Goal: Use online tool/utility: Utilize a website feature to perform a specific function

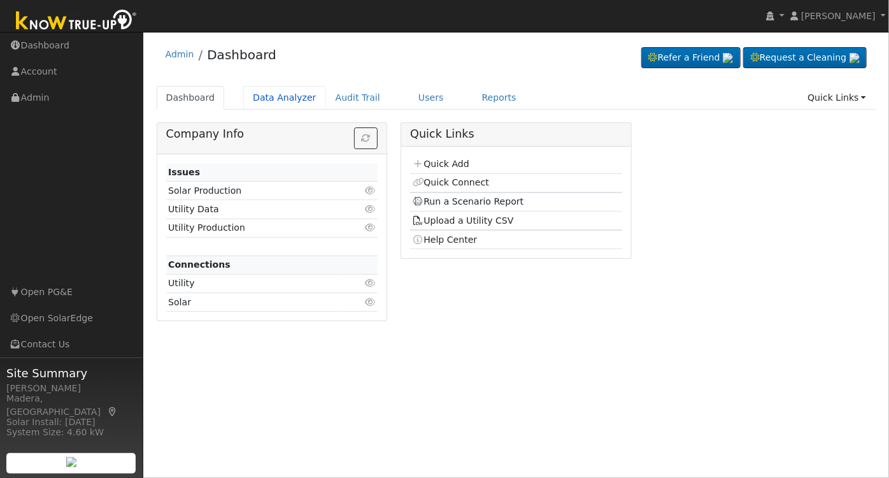
click at [292, 96] on link "Data Analyzer" at bounding box center [284, 98] width 83 height 24
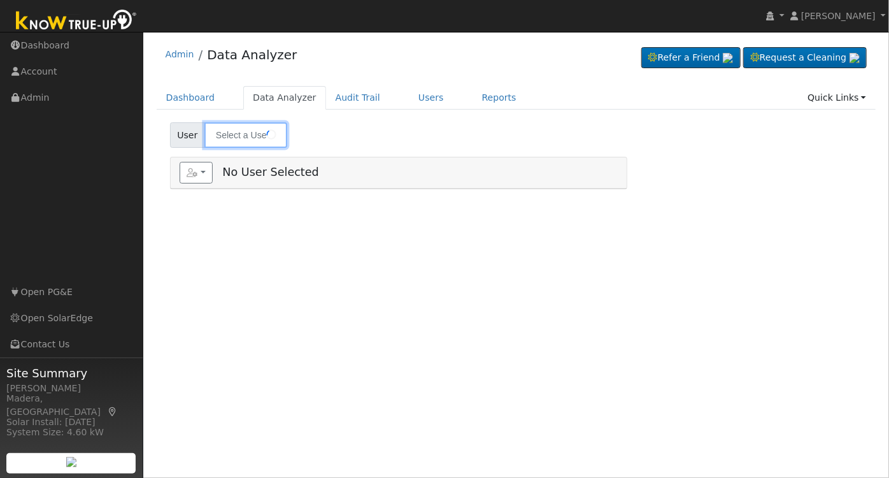
type input "Von Moua"
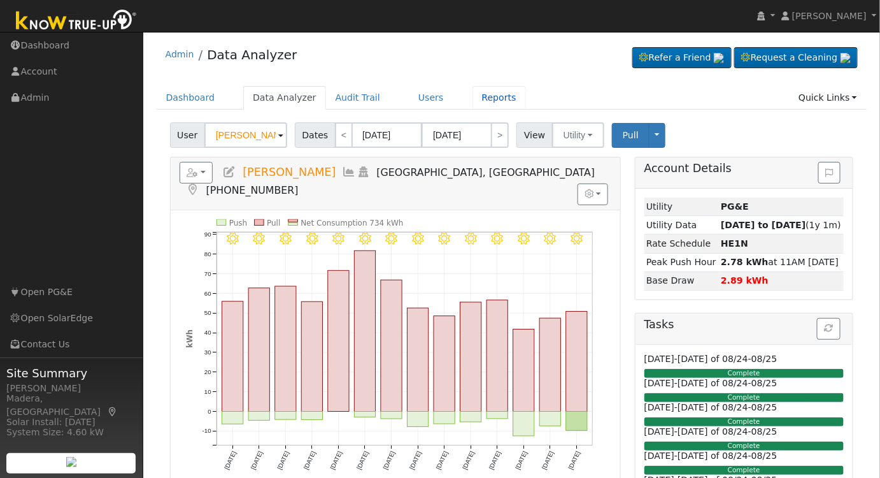
click at [485, 97] on link "Reports" at bounding box center [500, 98] width 54 height 24
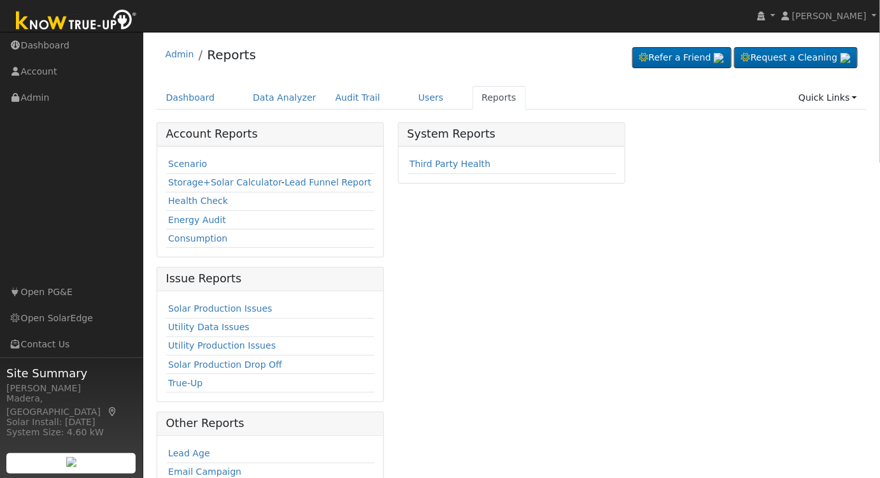
click at [181, 161] on link "Scenario" at bounding box center [187, 164] width 39 height 10
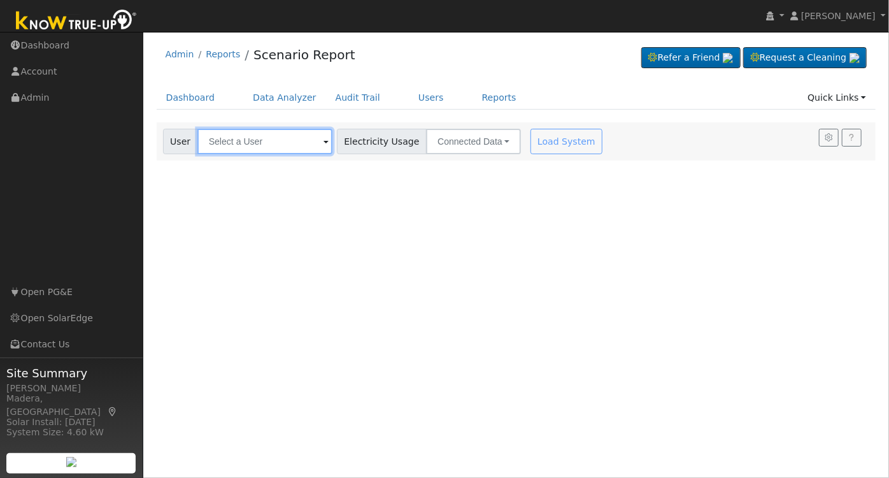
click at [264, 132] on input "text" at bounding box center [264, 141] width 135 height 25
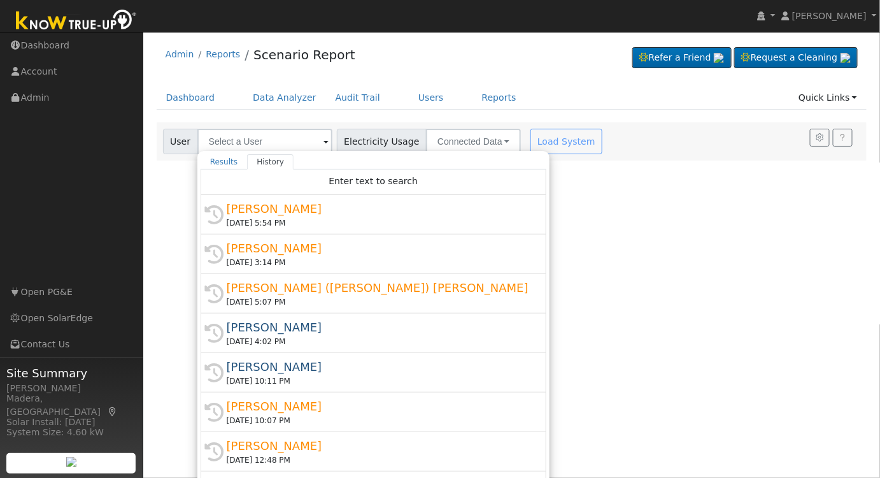
click at [302, 208] on div "[PERSON_NAME]" at bounding box center [379, 208] width 305 height 17
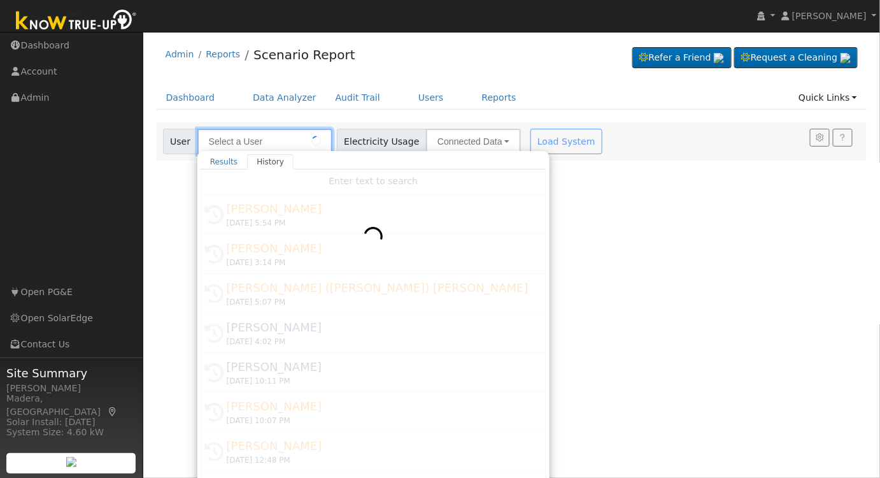
type input "[PERSON_NAME]"
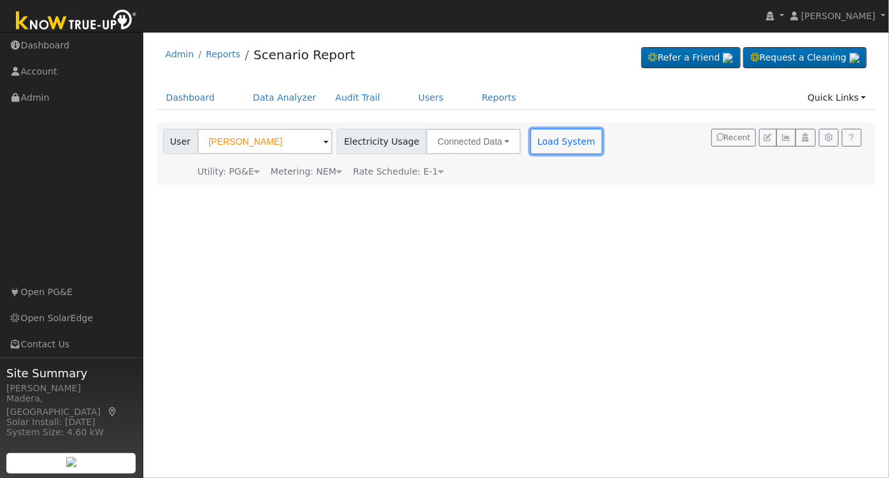
click at [555, 143] on button "Load System" at bounding box center [567, 141] width 73 height 25
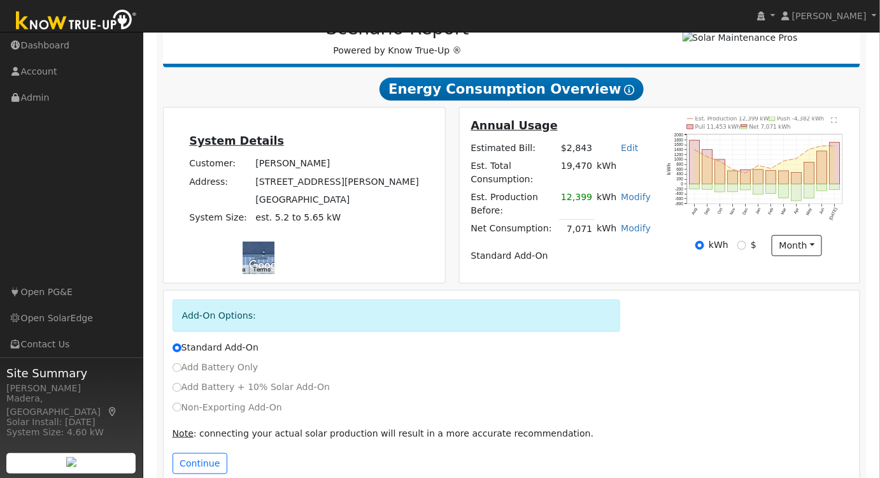
scroll to position [194, 0]
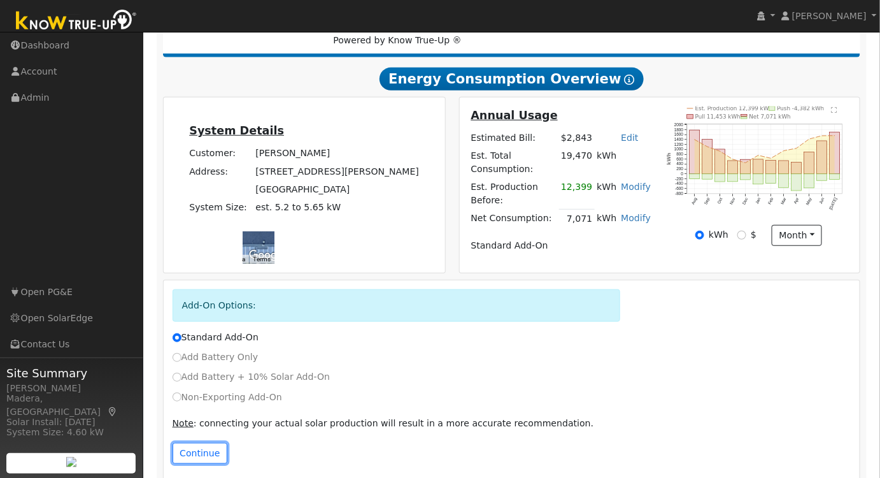
click at [187, 443] on button "Continue" at bounding box center [200, 454] width 55 height 22
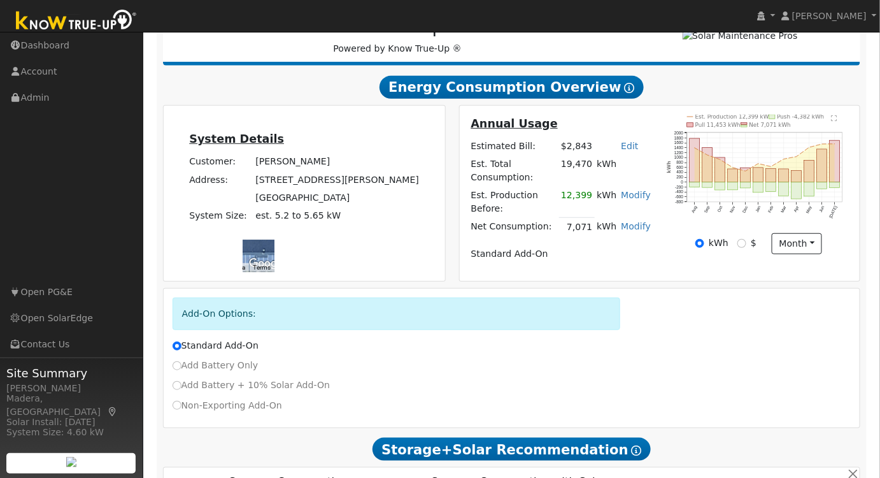
scroll to position [181, 0]
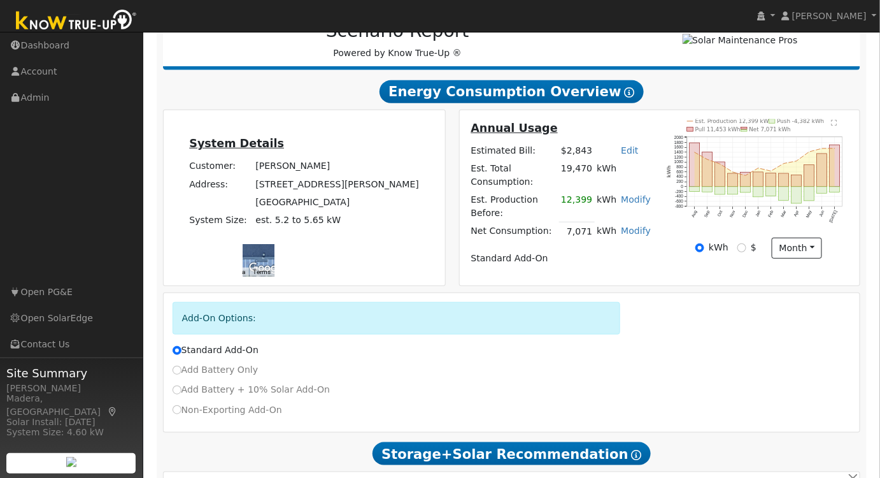
click at [629, 155] on link "Edit" at bounding box center [629, 150] width 17 height 10
type input "3429"
click at [671, 326] on div "Add-On Options:" at bounding box center [512, 322] width 692 height 41
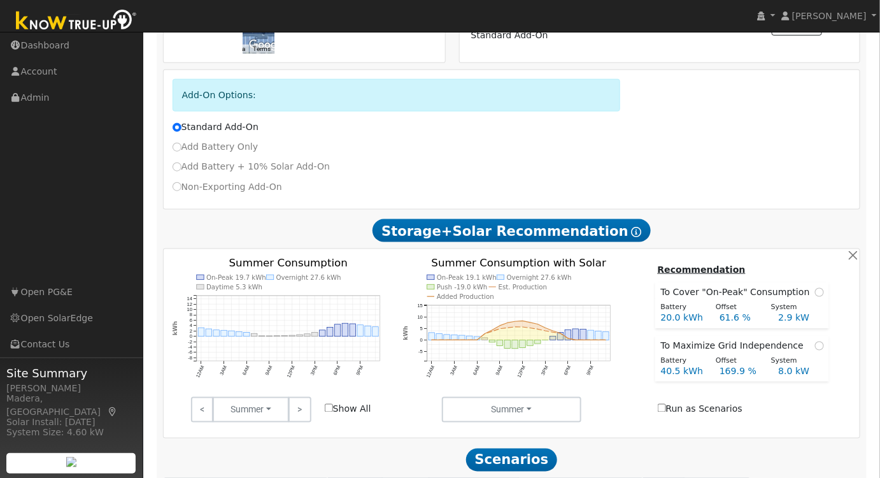
scroll to position [470, 0]
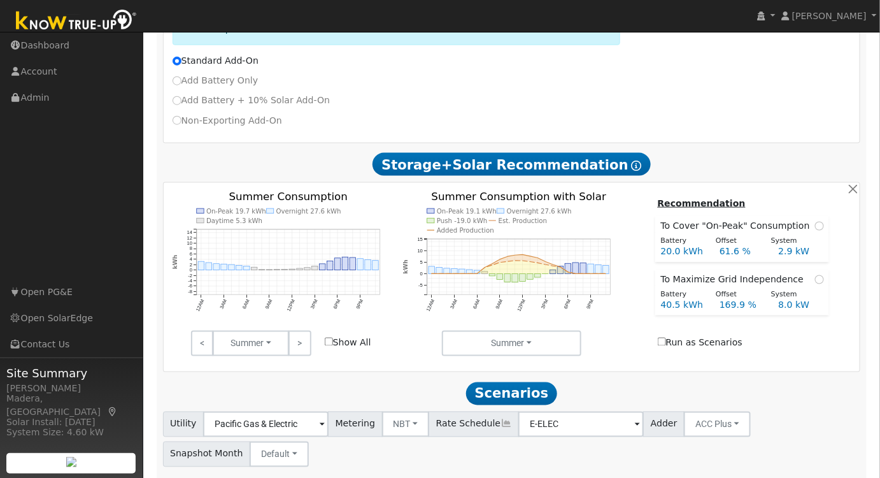
click at [304, 331] on link ">" at bounding box center [300, 343] width 22 height 25
click at [299, 335] on link ">" at bounding box center [300, 343] width 22 height 25
click at [296, 334] on link ">" at bounding box center [300, 343] width 22 height 25
click at [297, 331] on link ">" at bounding box center [300, 343] width 22 height 25
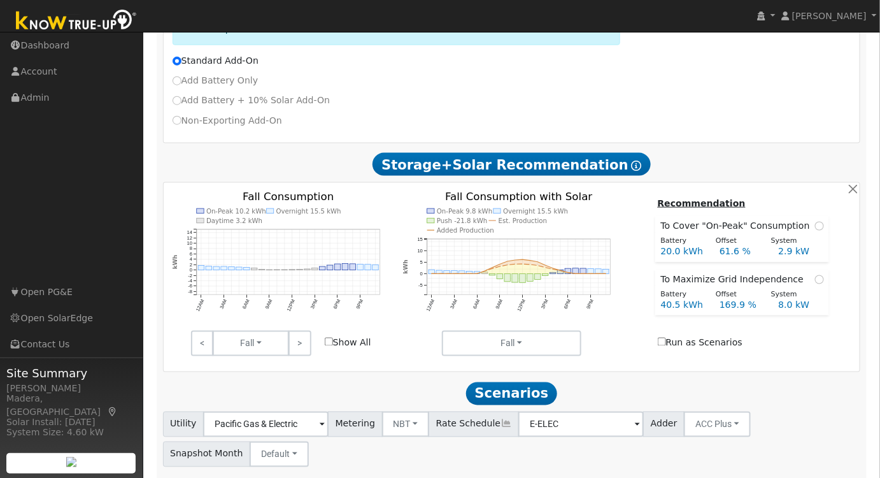
click at [297, 331] on link ">" at bounding box center [300, 343] width 22 height 25
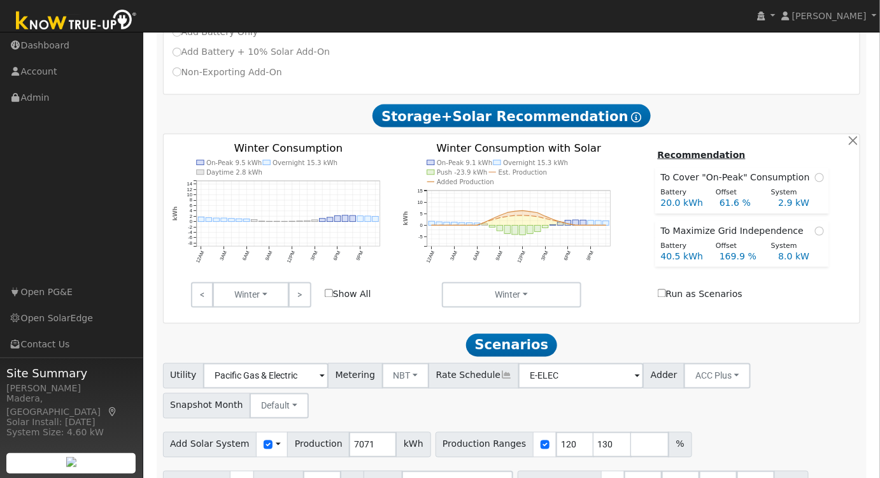
scroll to position [536, 0]
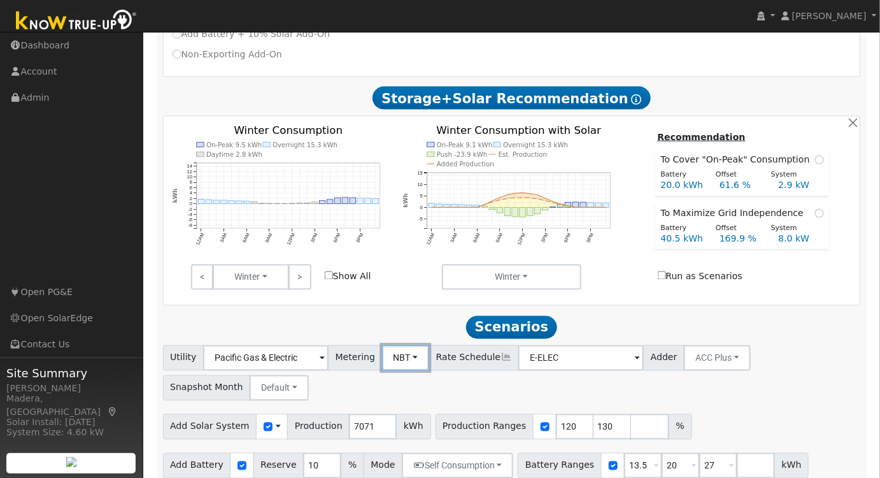
click at [392, 345] on button "NBT" at bounding box center [406, 357] width 48 height 25
click at [396, 377] on link "NEM" at bounding box center [417, 386] width 89 height 18
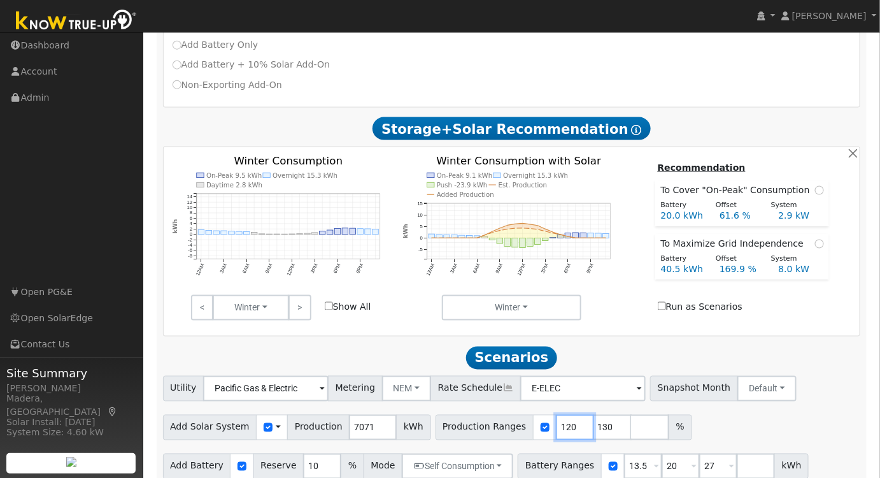
drag, startPoint x: 552, startPoint y: 415, endPoint x: 499, endPoint y: 429, distance: 53.9
click at [499, 429] on div "Utility Pacific Gas & Electric Metering NEM NEM NBT Rate Schedule E-ELEC - None…" at bounding box center [512, 442] width 712 height 133
type input "130"
type input "140"
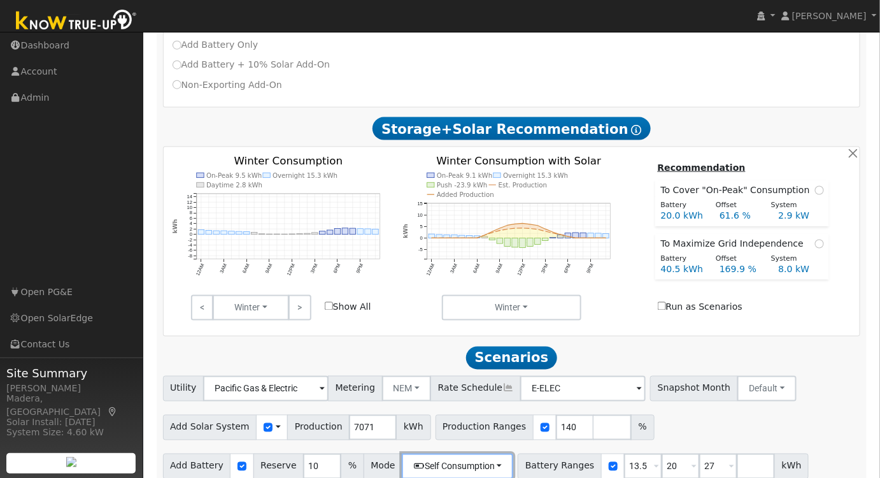
click at [475, 454] on button "Self Consumption" at bounding box center [457, 466] width 111 height 25
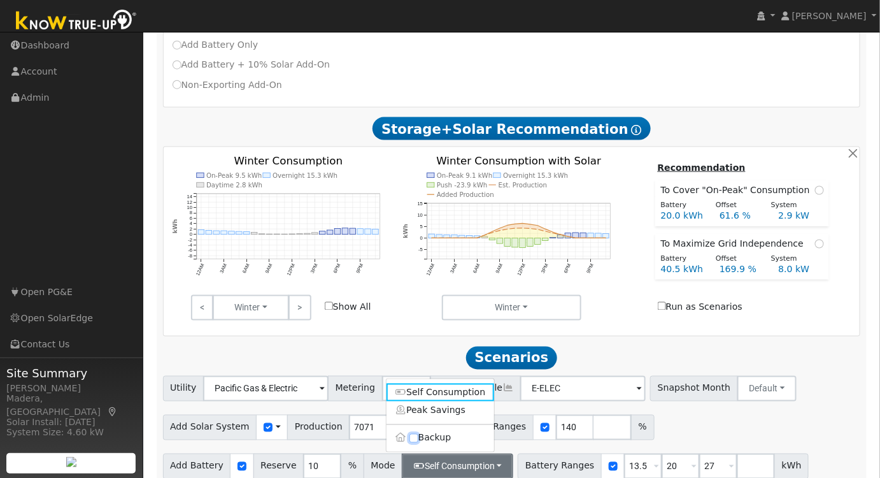
click at [415, 434] on input "Backup" at bounding box center [414, 438] width 9 height 9
checkbox input "true"
type input "20"
click at [678, 454] on input "20" at bounding box center [697, 466] width 38 height 25
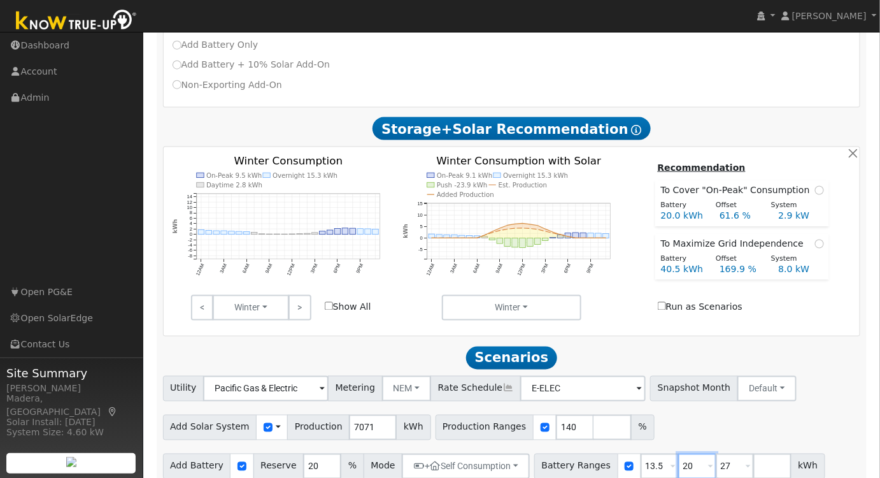
drag, startPoint x: 673, startPoint y: 452, endPoint x: 624, endPoint y: 452, distance: 48.4
click at [624, 454] on div "Battery Ranges 13.5 Overrides Reserve % Mode None None Self Consumption Peak Sa…" at bounding box center [679, 466] width 291 height 25
type input "27"
drag, startPoint x: 678, startPoint y: 450, endPoint x: 628, endPoint y: 465, distance: 52.0
click at [630, 466] on div "Scenario Report Powered by Know True-Up ® Energy Consumption Overview Show Help…" at bounding box center [512, 97] width 711 height 836
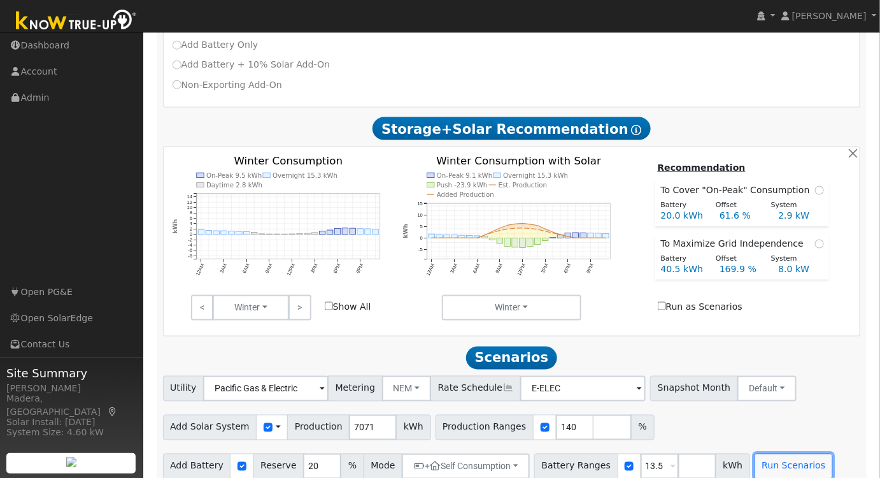
click at [766, 462] on button "Run Scenarios" at bounding box center [794, 466] width 78 height 25
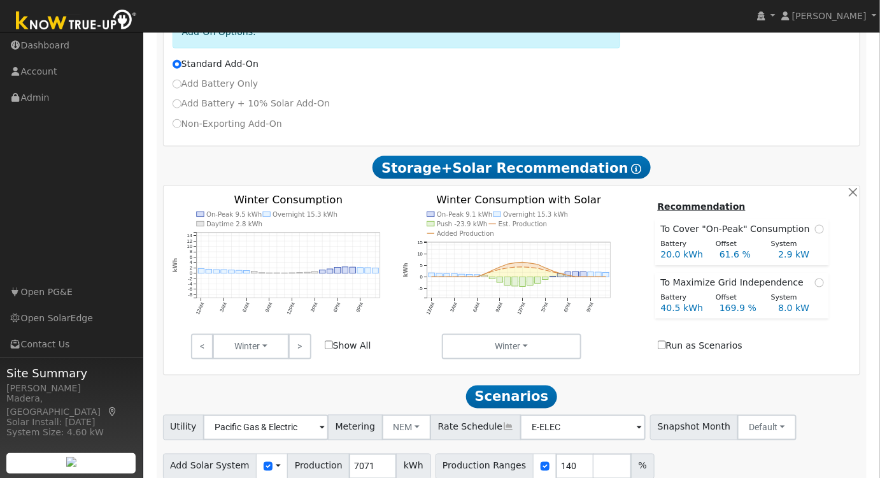
scroll to position [510, 0]
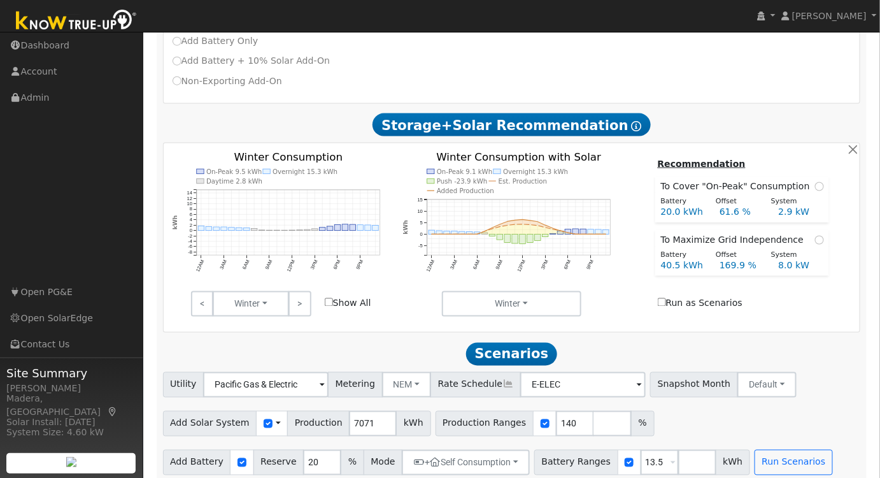
click at [301, 291] on link ">" at bounding box center [300, 303] width 22 height 25
click at [302, 291] on link ">" at bounding box center [300, 303] width 22 height 25
click at [313, 291] on div "< Summer Summer Fall Winter Spring >" at bounding box center [251, 303] width 134 height 25
click at [304, 299] on link ">" at bounding box center [300, 303] width 22 height 25
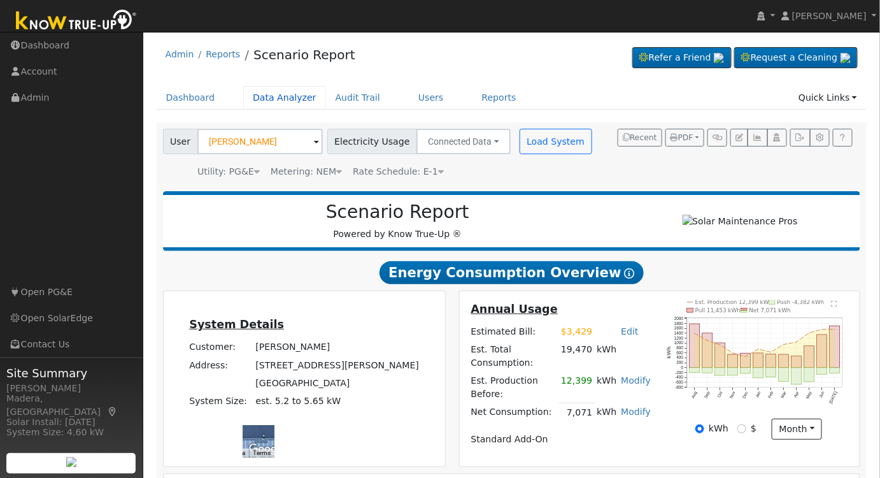
click at [256, 106] on link "Data Analyzer" at bounding box center [284, 98] width 83 height 24
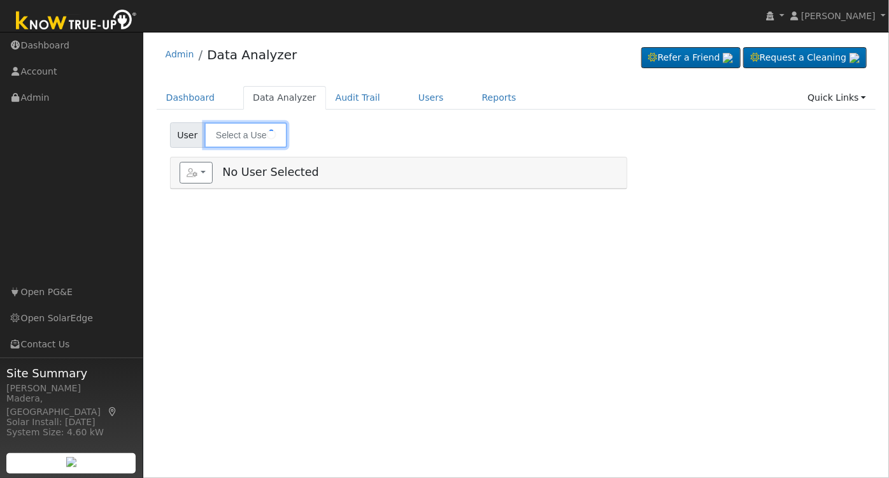
type input "[PERSON_NAME]"
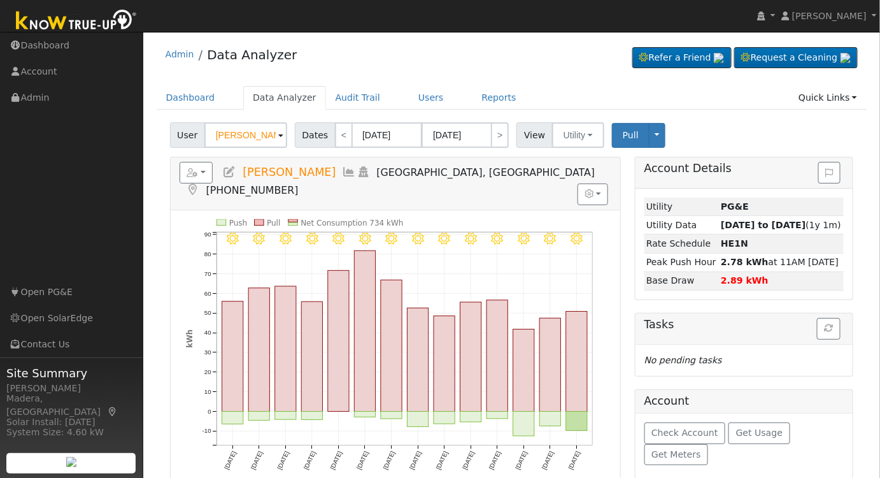
click at [343, 170] on icon at bounding box center [350, 171] width 14 height 11
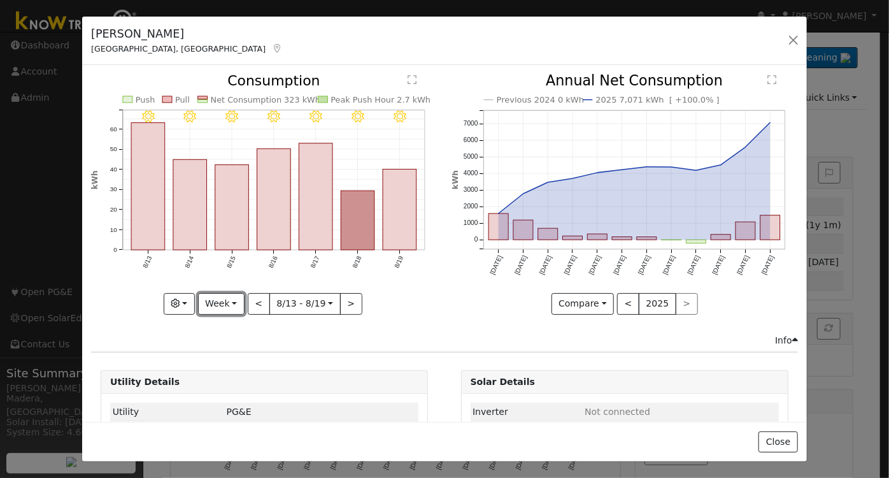
click at [209, 303] on button "Week" at bounding box center [221, 304] width 47 height 22
click at [221, 325] on link "Day" at bounding box center [243, 329] width 89 height 18
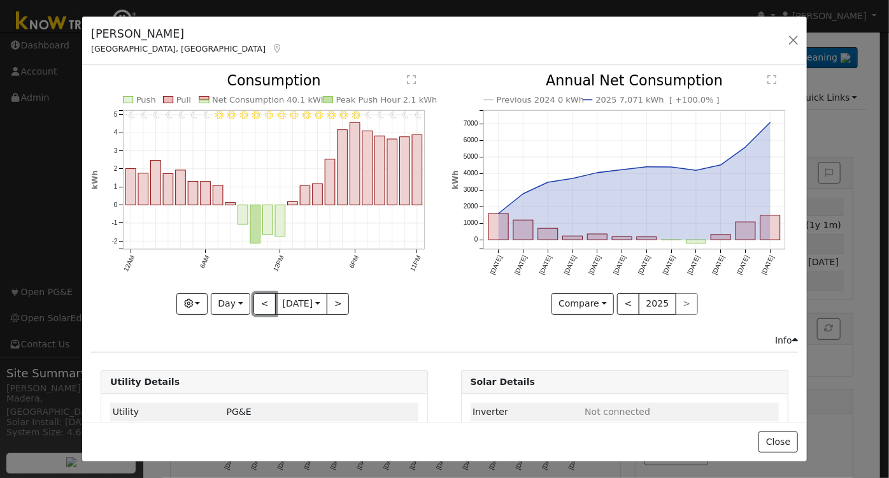
click at [261, 303] on button "<" at bounding box center [265, 304] width 22 height 22
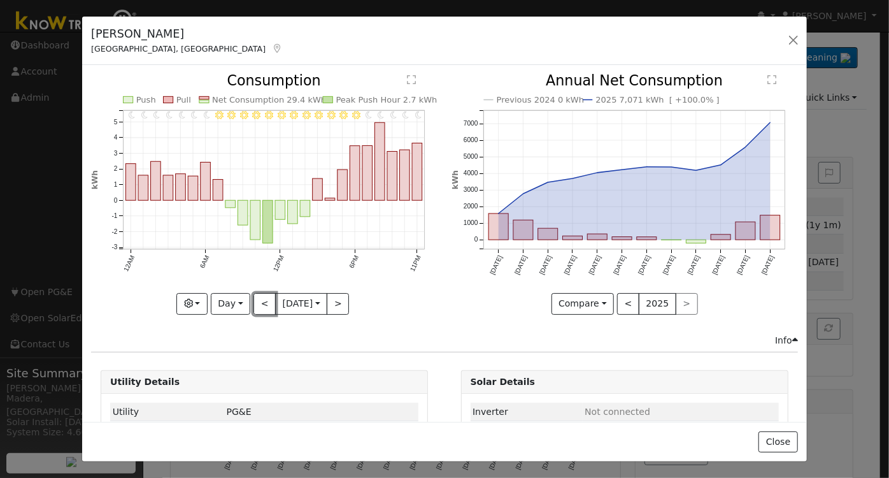
click at [261, 303] on button "<" at bounding box center [265, 304] width 22 height 22
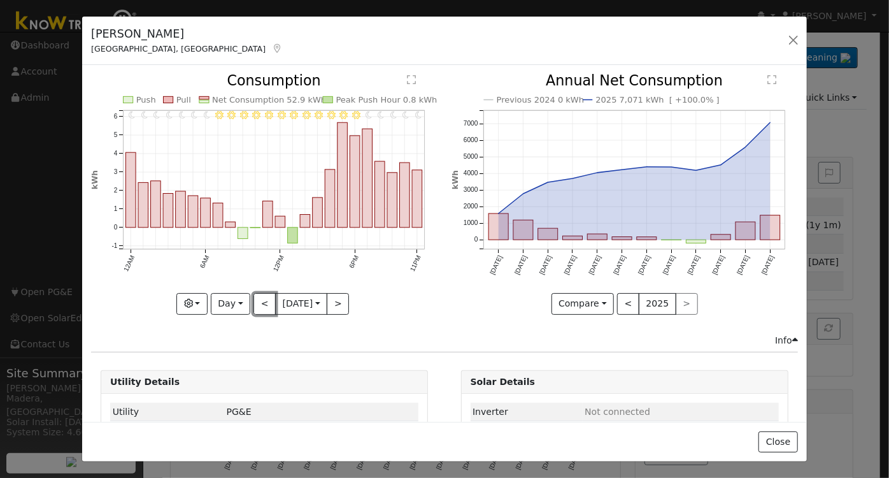
click at [261, 303] on button "<" at bounding box center [265, 304] width 22 height 22
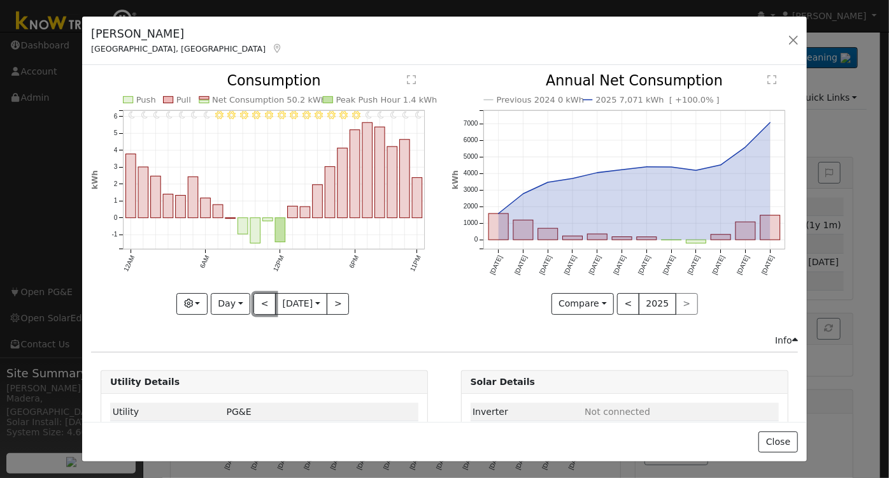
click at [261, 303] on button "<" at bounding box center [265, 304] width 22 height 22
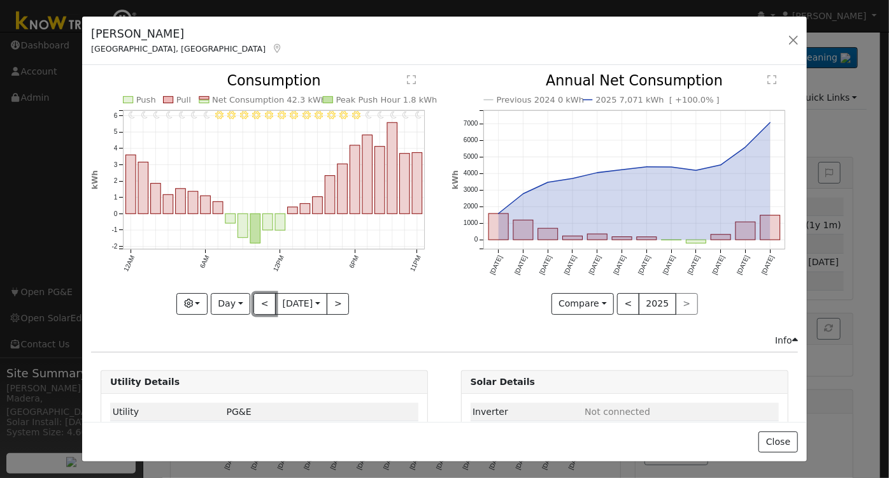
click at [259, 307] on button "<" at bounding box center [265, 304] width 22 height 22
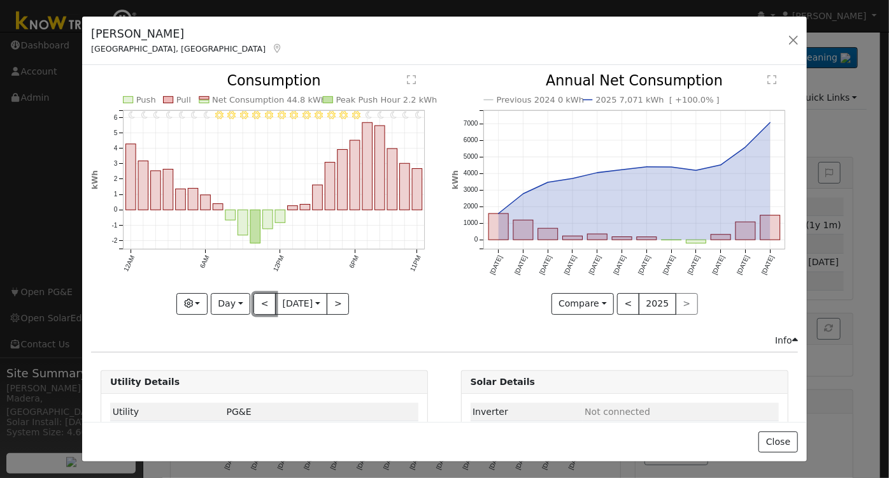
click at [259, 307] on button "<" at bounding box center [265, 304] width 22 height 22
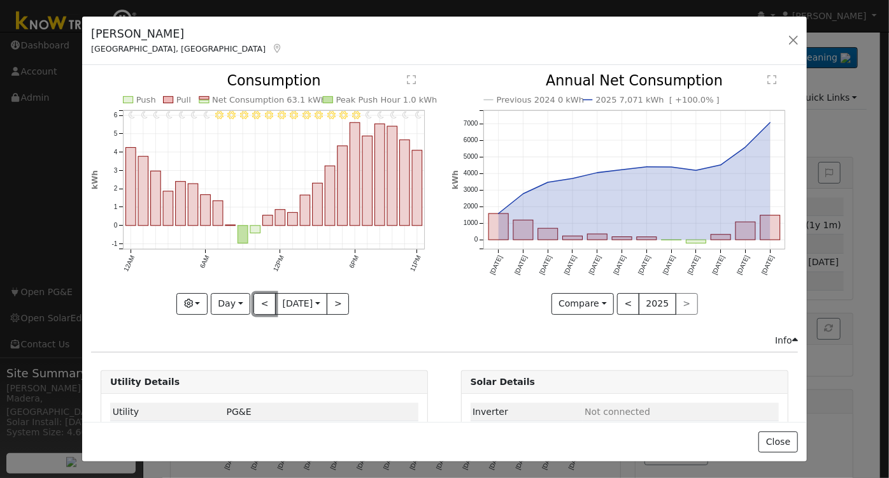
click at [257, 307] on button "<" at bounding box center [265, 304] width 22 height 22
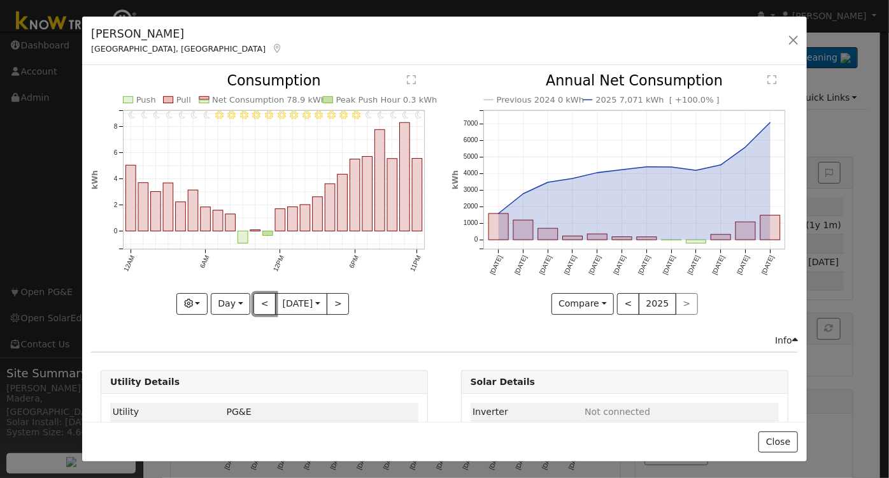
click at [257, 307] on button "<" at bounding box center [265, 304] width 22 height 22
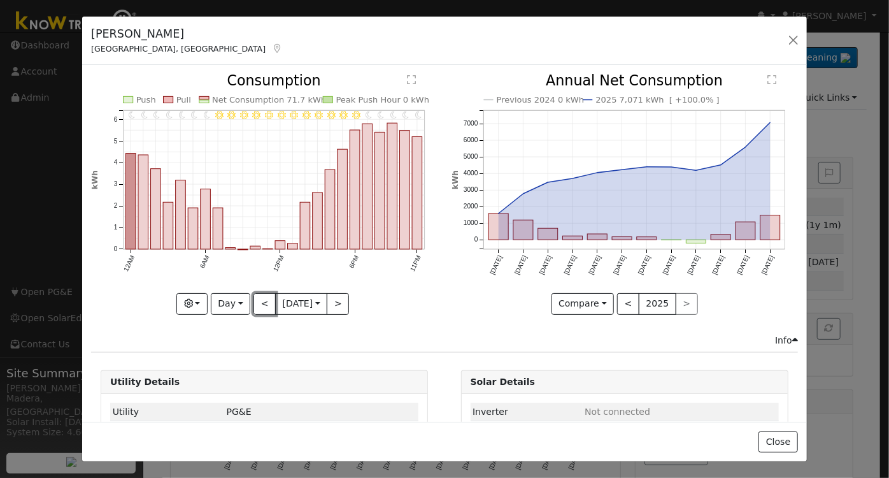
click at [257, 307] on button "<" at bounding box center [265, 304] width 22 height 22
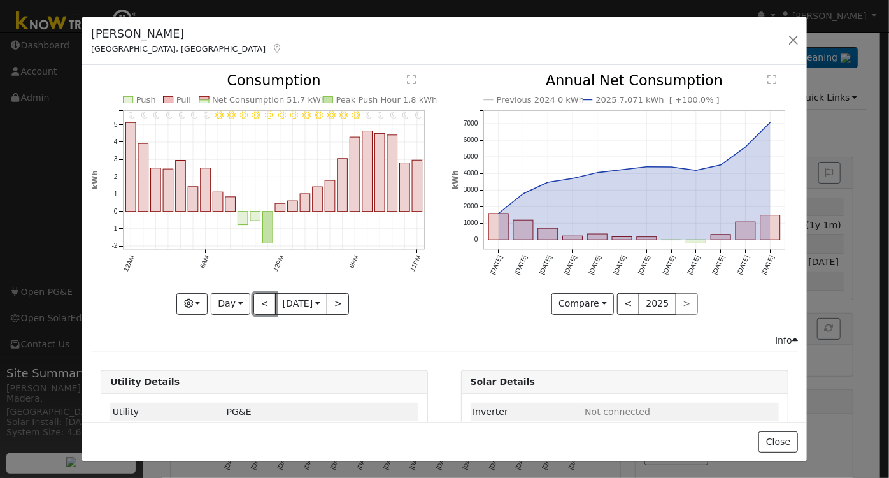
click at [257, 307] on button "<" at bounding box center [265, 304] width 22 height 22
type input "[DATE]"
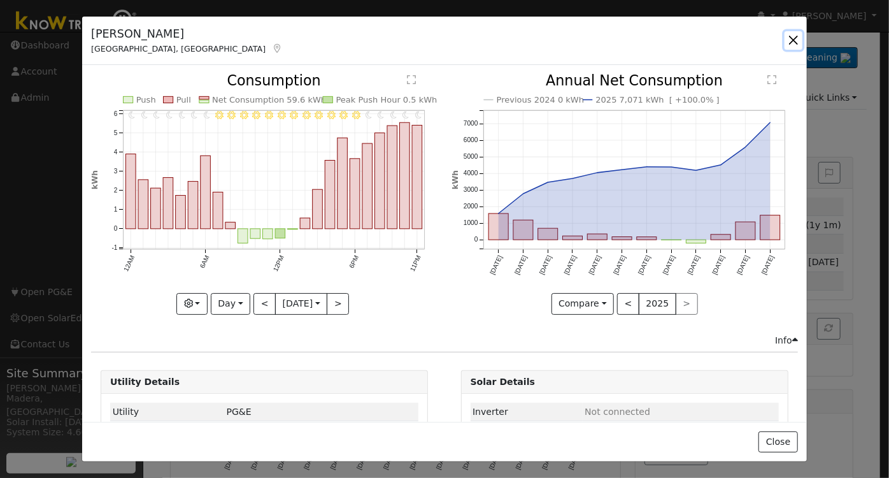
click at [792, 35] on button "button" at bounding box center [794, 40] width 18 height 18
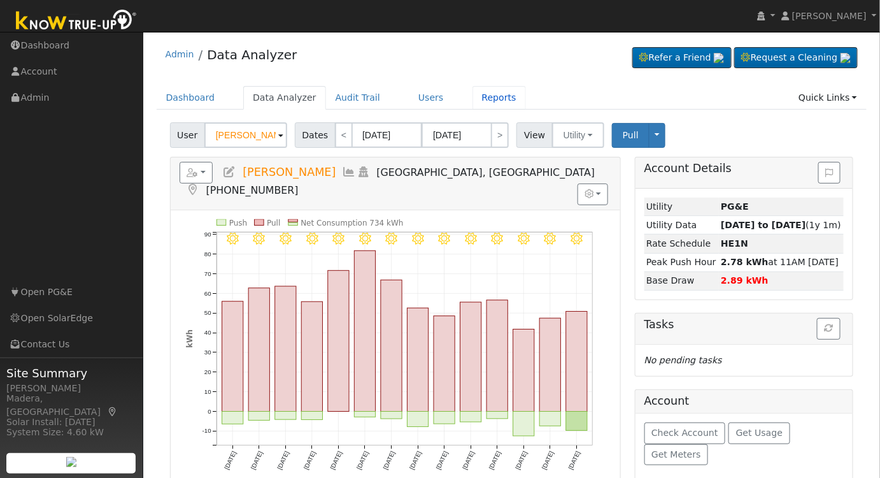
click at [473, 94] on link "Reports" at bounding box center [500, 98] width 54 height 24
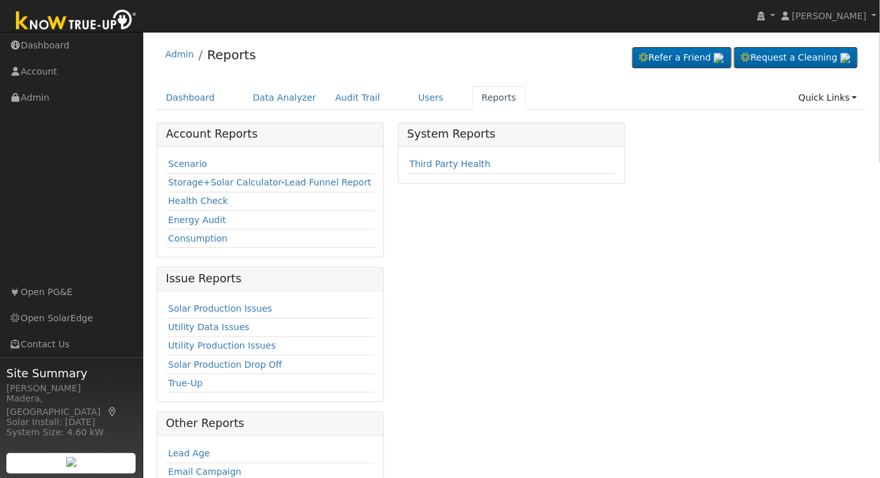
click at [189, 166] on link "Scenario" at bounding box center [187, 164] width 39 height 10
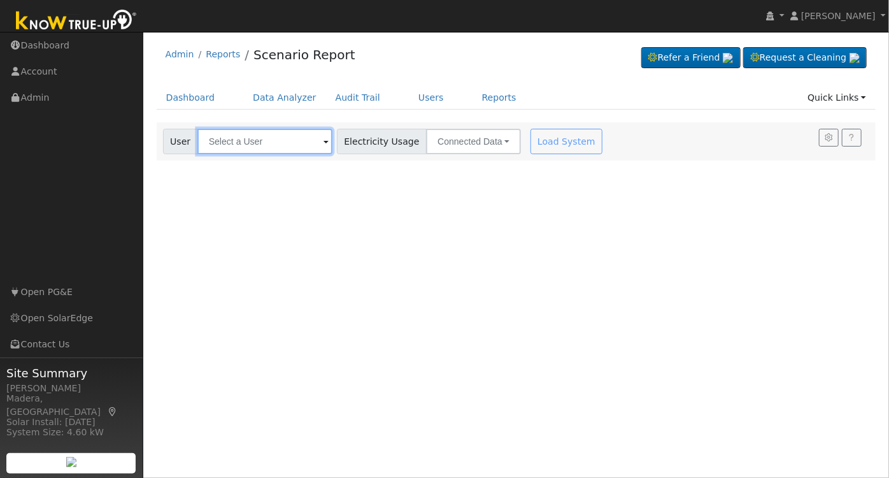
click at [267, 148] on input "text" at bounding box center [264, 141] width 135 height 25
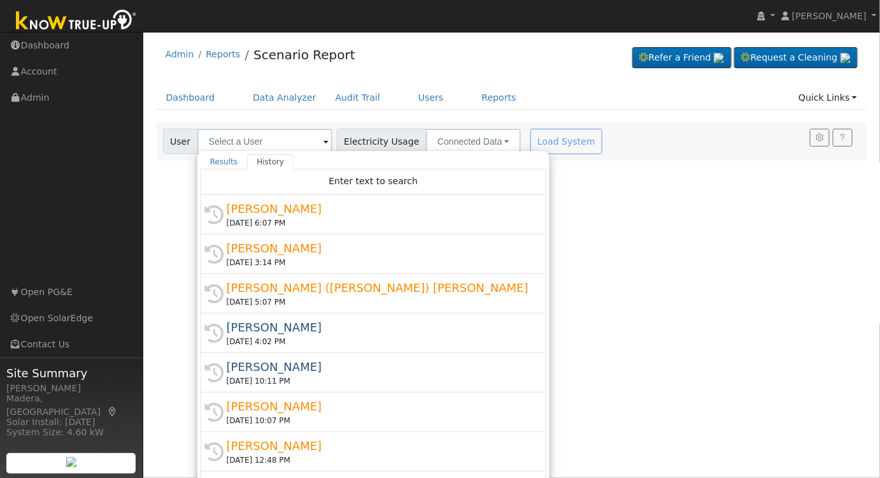
click at [273, 213] on div "[PERSON_NAME]" at bounding box center [379, 208] width 305 height 17
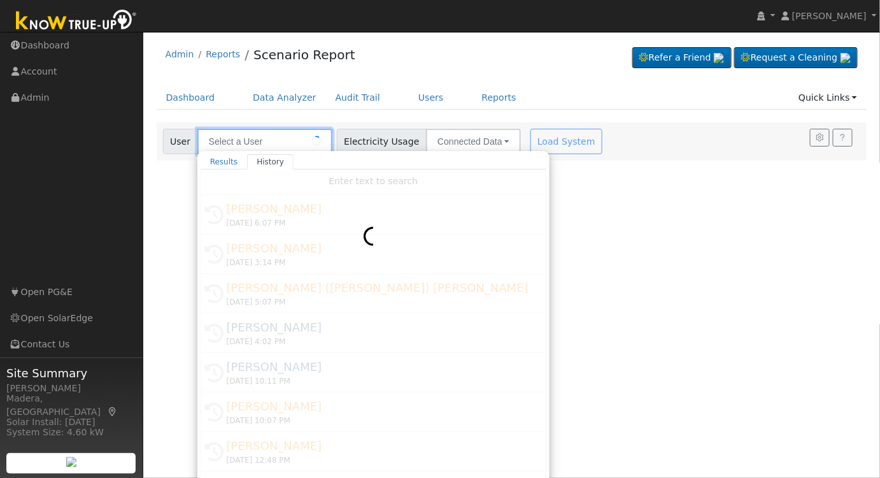
type input "[PERSON_NAME]"
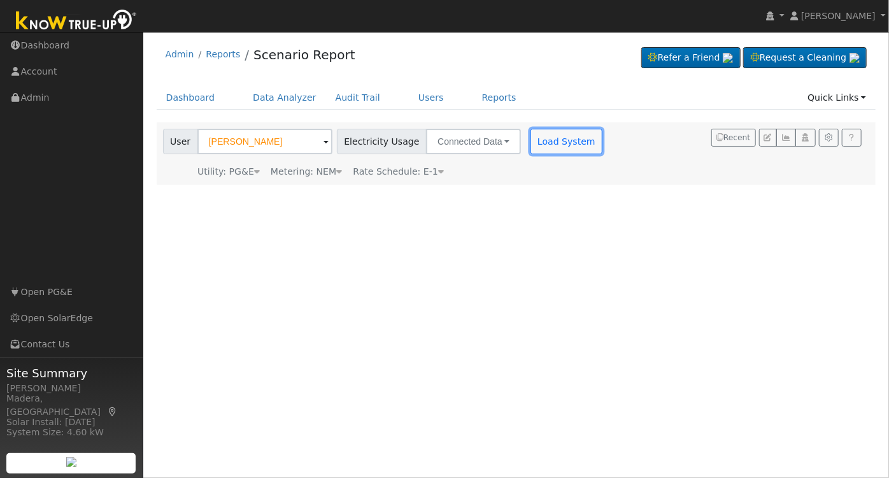
click at [550, 143] on button "Load System" at bounding box center [567, 141] width 73 height 25
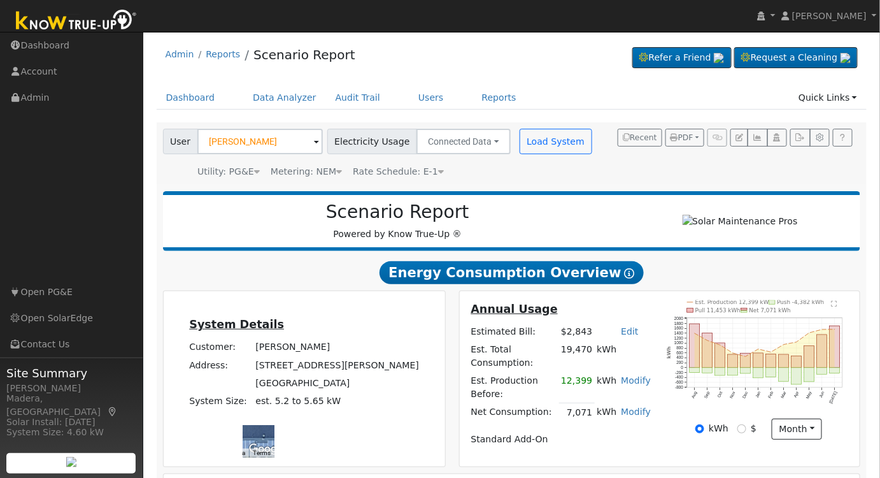
click at [627, 336] on link "Edit" at bounding box center [629, 331] width 17 height 10
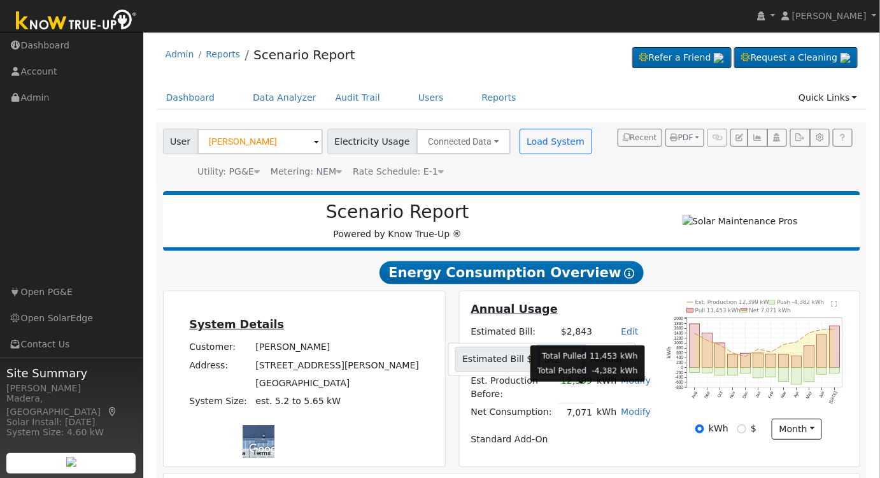
type input "3429"
click at [667, 284] on h2 "Energy Consumption Overview Show Help" at bounding box center [512, 273] width 698 height 24
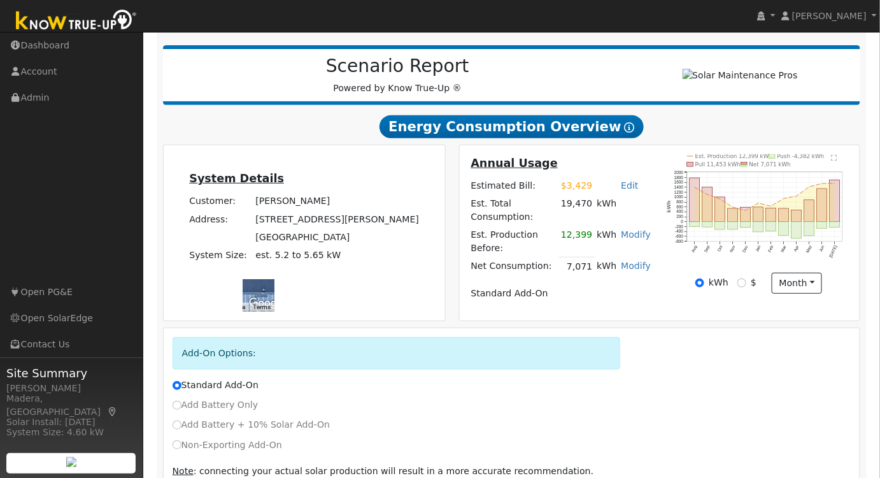
scroll to position [194, 0]
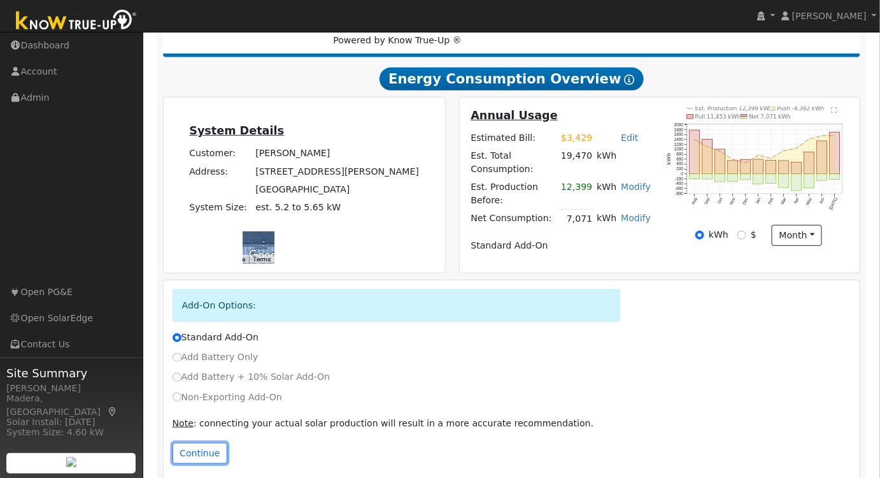
click at [197, 444] on button "Continue" at bounding box center [200, 454] width 55 height 22
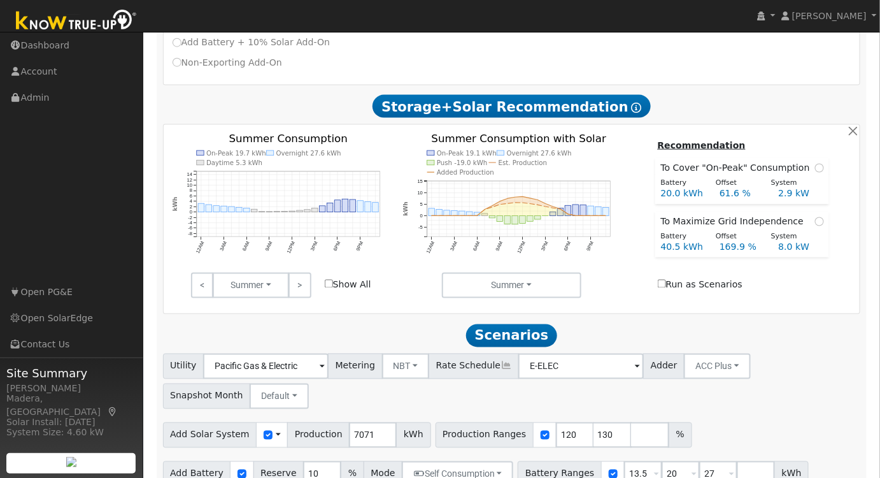
scroll to position [536, 0]
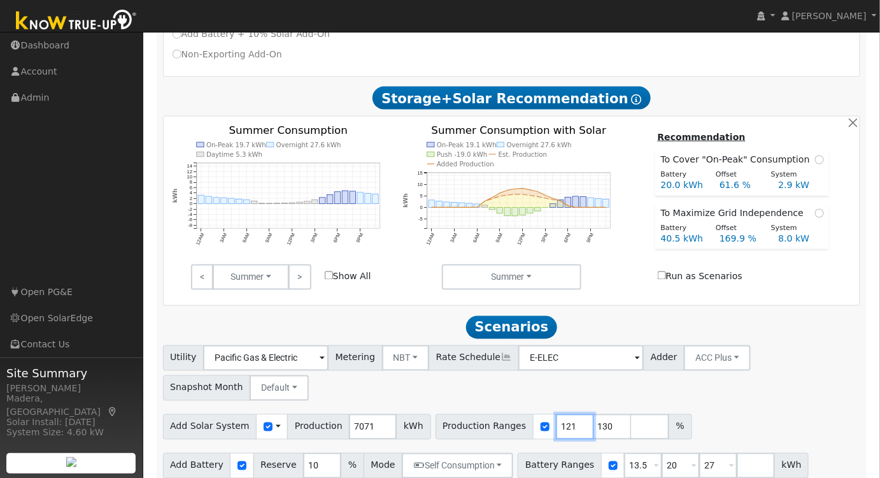
drag, startPoint x: 554, startPoint y: 410, endPoint x: 545, endPoint y: 411, distance: 8.4
click at [556, 414] on input "121" at bounding box center [575, 426] width 38 height 25
drag, startPoint x: 551, startPoint y: 415, endPoint x: 510, endPoint y: 408, distance: 41.9
click at [510, 414] on div "Production Ranges 121 130 %" at bounding box center [564, 426] width 257 height 25
type input "130"
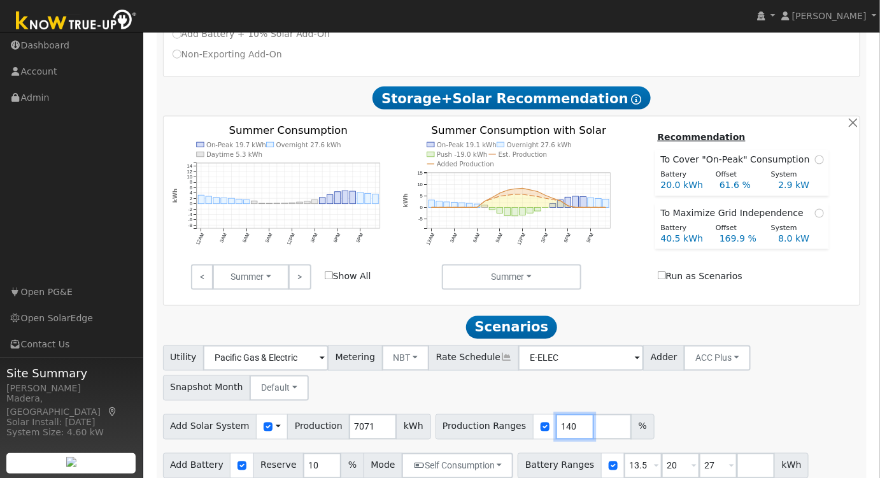
type input "140"
click at [673, 410] on div "Add Solar System Use CSV Data Production 7071 kWh Production Ranges 140 %" at bounding box center [512, 425] width 703 height 30
click at [492, 453] on button "Self Consumption" at bounding box center [457, 465] width 111 height 25
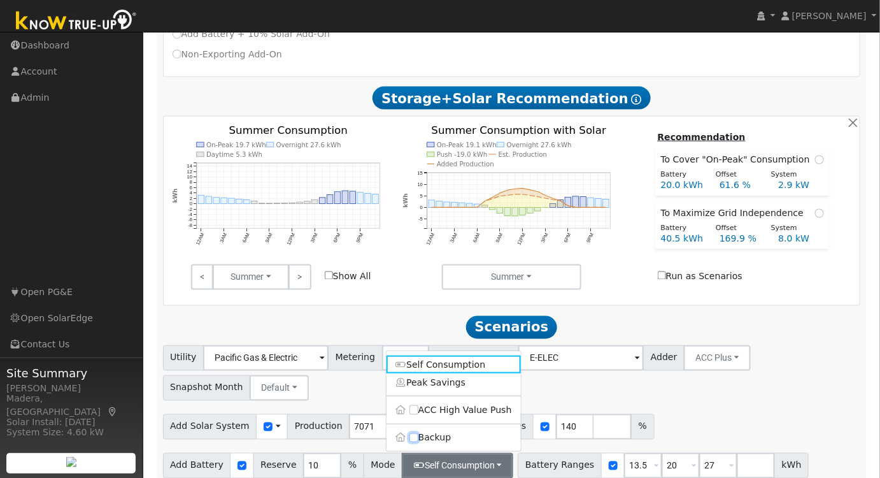
click at [416, 433] on input "Backup" at bounding box center [414, 437] width 9 height 9
checkbox input "true"
type input "20"
click at [637, 383] on div "Utility Pacific Gas & Electric Metering NBT NEM NBT Rate Schedule E-ELEC Adder …" at bounding box center [512, 371] width 703 height 60
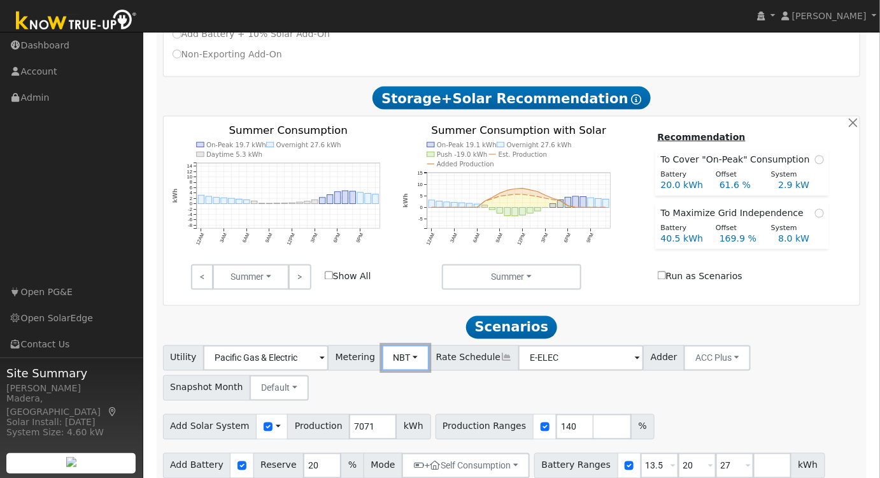
click at [394, 345] on button "NBT" at bounding box center [406, 357] width 48 height 25
click at [400, 377] on link "NEM" at bounding box center [417, 386] width 89 height 18
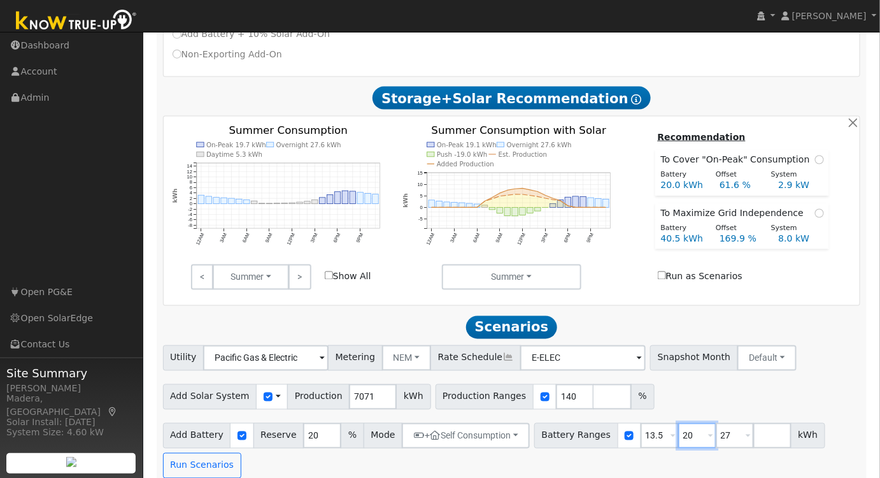
drag, startPoint x: 671, startPoint y: 423, endPoint x: 596, endPoint y: 429, distance: 75.4
click at [596, 429] on div "Battery Ranges 13.5 Overrides Reserve % Mode None None Self Consumption Peak Sa…" at bounding box center [679, 435] width 291 height 25
type input "27"
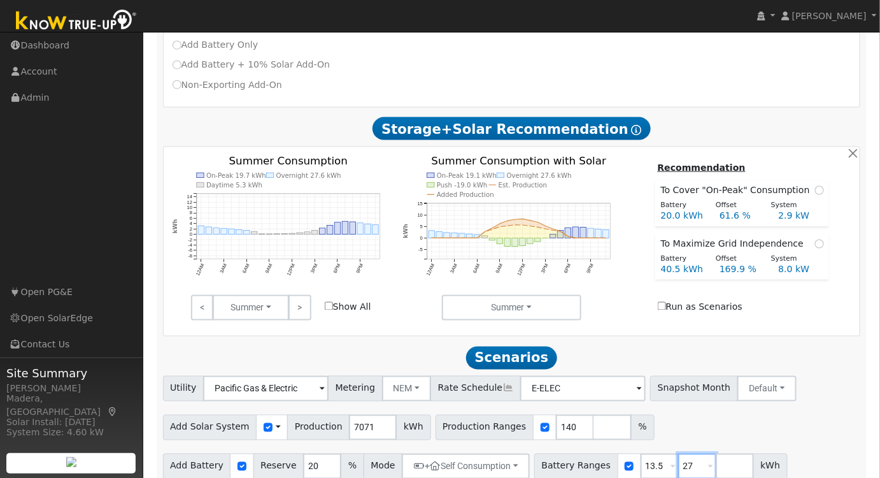
drag, startPoint x: 679, startPoint y: 450, endPoint x: 624, endPoint y: 450, distance: 54.8
click at [625, 454] on div "Battery Ranges 13.5 Overrides Reserve % Mode None None Self Consumption Peak Sa…" at bounding box center [661, 466] width 254 height 25
click at [757, 454] on button "Run Scenarios" at bounding box center [794, 466] width 78 height 25
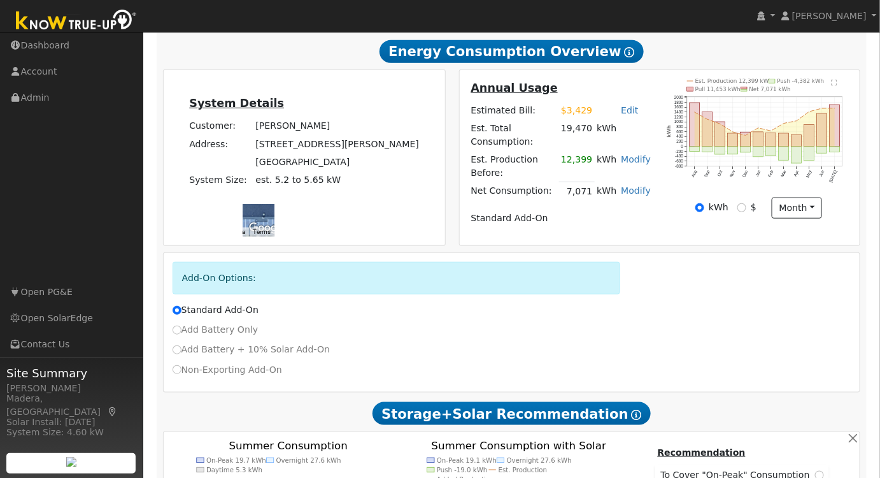
scroll to position [0, 0]
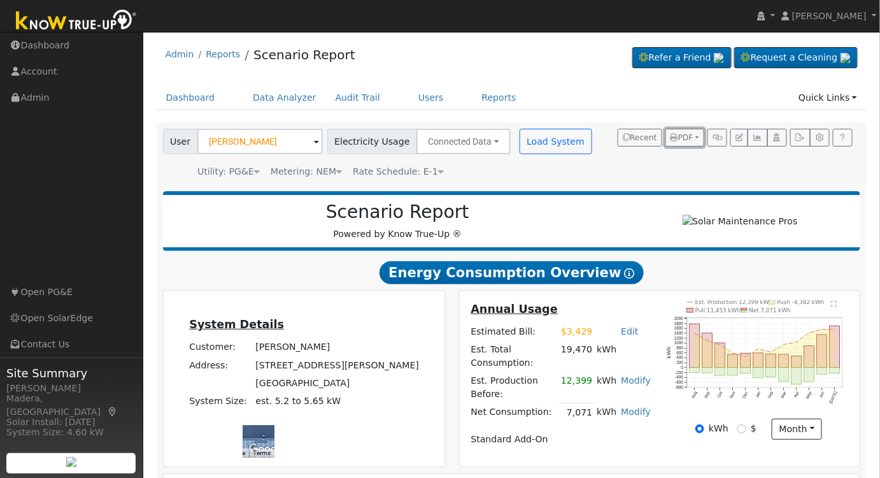
click at [686, 141] on span "PDF" at bounding box center [682, 137] width 23 height 9
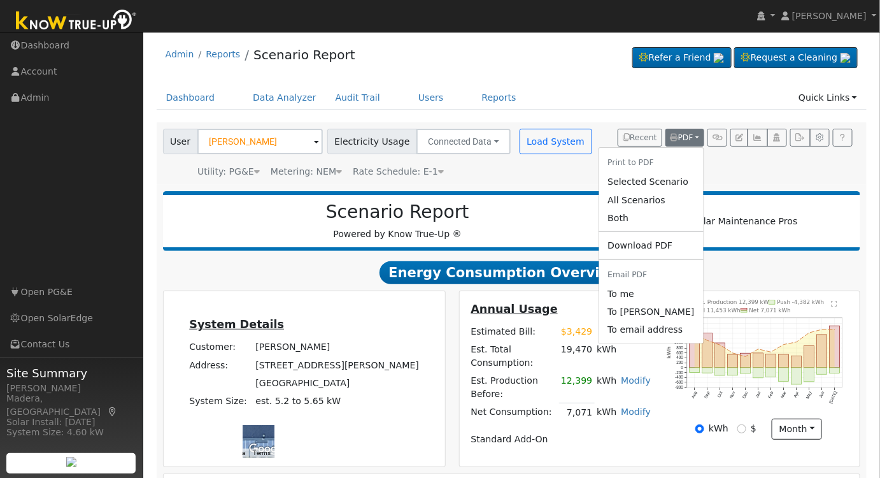
click at [648, 180] on link "Selected Scenario" at bounding box center [651, 182] width 104 height 18
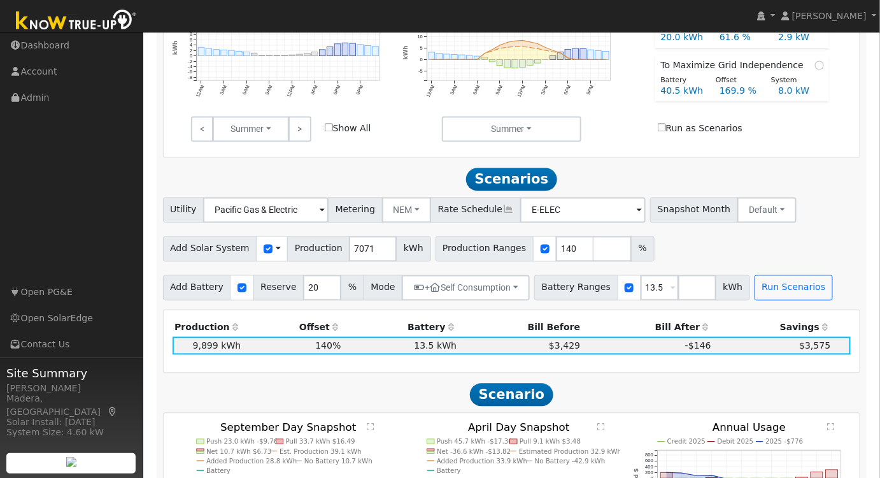
scroll to position [683, 0]
click at [396, 198] on button "NEM" at bounding box center [407, 210] width 50 height 25
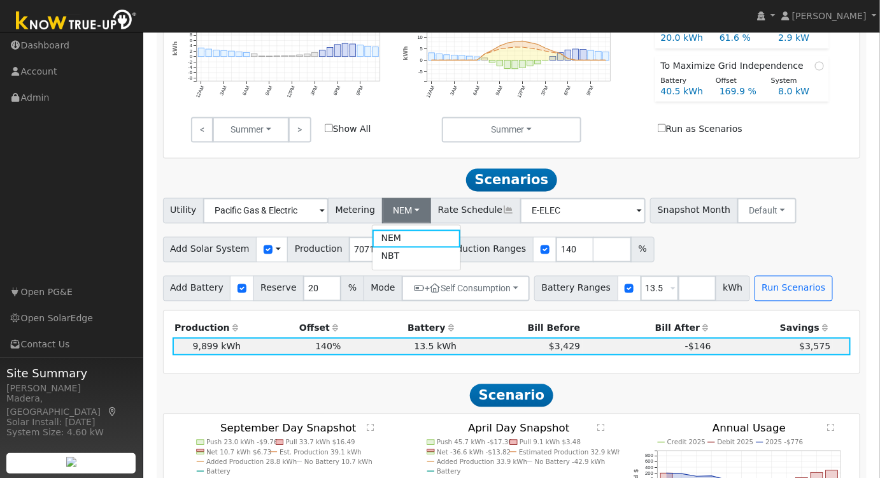
click at [399, 248] on link "NBT" at bounding box center [417, 257] width 89 height 18
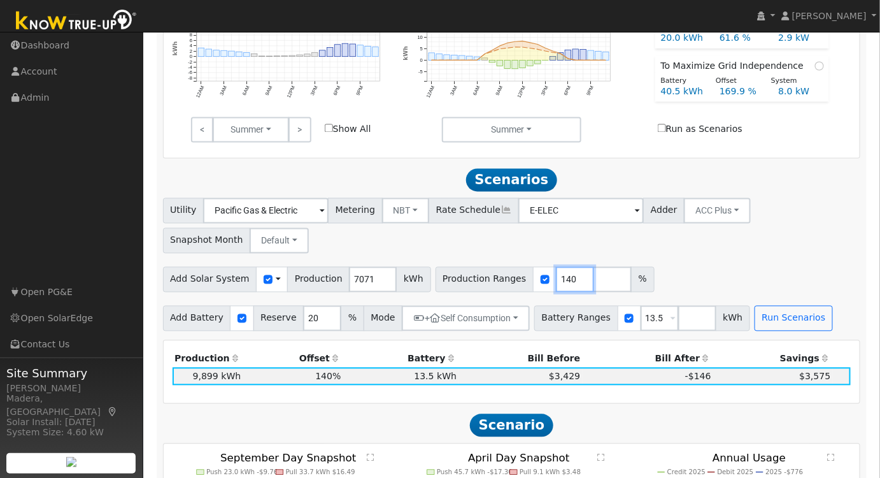
drag, startPoint x: 549, startPoint y: 268, endPoint x: 495, endPoint y: 264, distance: 54.3
click at [495, 267] on div "Production Ranges 140 %" at bounding box center [545, 279] width 219 height 25
type input "3"
click at [768, 306] on button "Run Scenarios" at bounding box center [794, 318] width 78 height 25
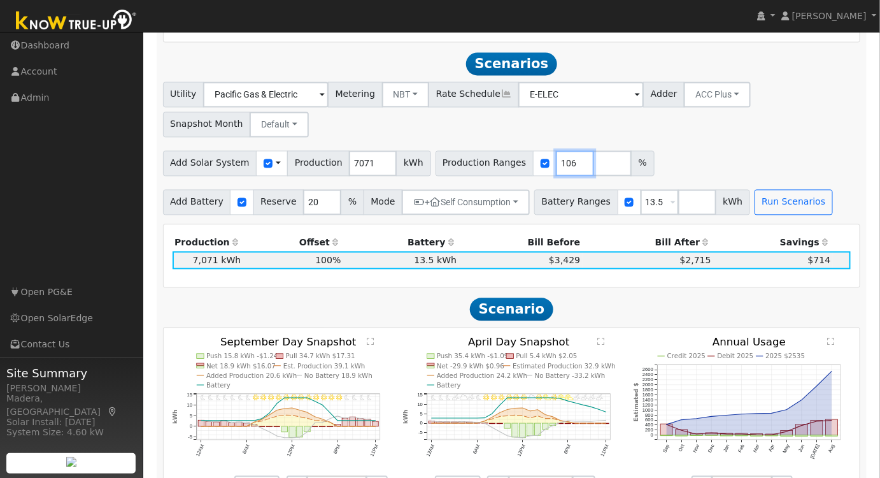
drag, startPoint x: 552, startPoint y: 150, endPoint x: 490, endPoint y: 148, distance: 61.2
click at [556, 151] on input "106" at bounding box center [575, 163] width 38 height 25
drag, startPoint x: 549, startPoint y: 150, endPoint x: 517, endPoint y: 148, distance: 32.0
click at [517, 151] on div "Production Ranges 106 %" at bounding box center [545, 163] width 219 height 25
type input "140"
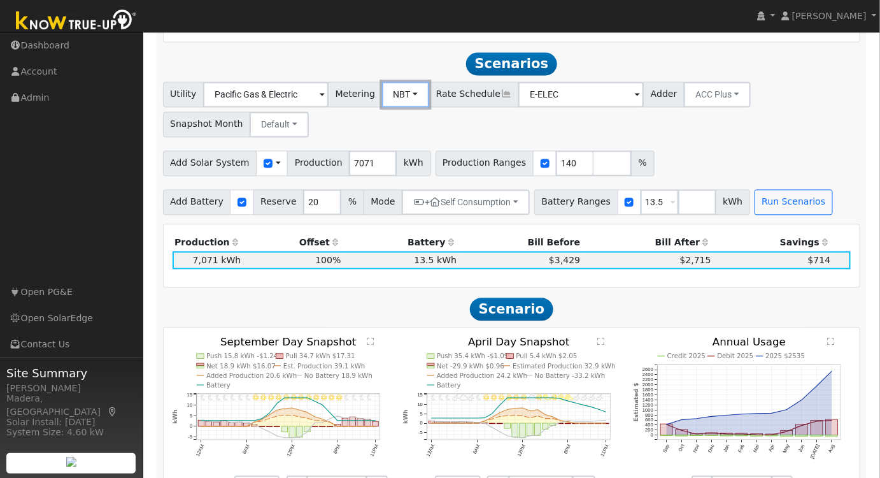
click at [404, 82] on button "NBT" at bounding box center [406, 94] width 48 height 25
click at [392, 114] on link "NEM" at bounding box center [417, 123] width 89 height 18
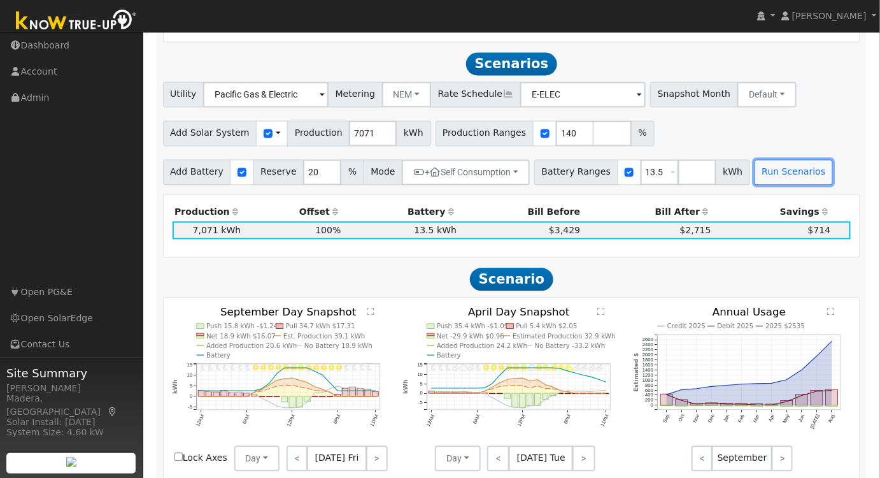
click at [755, 160] on button "Run Scenarios" at bounding box center [794, 172] width 78 height 25
